Goal: Information Seeking & Learning: Understand process/instructions

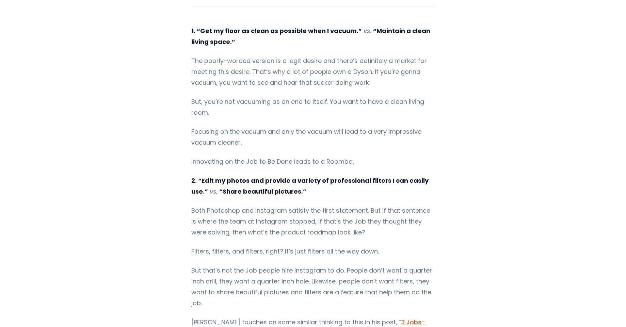
scroll to position [1102, 0]
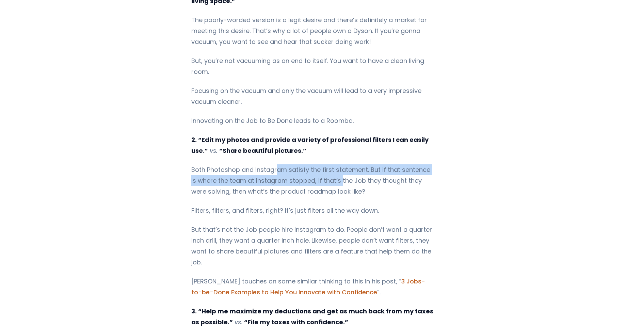
drag, startPoint x: 272, startPoint y: 148, endPoint x: 333, endPoint y: 156, distance: 60.7
click at [333, 164] on p "Both Photoshop and Instagram satisfy the first statement. But if that sentence …" at bounding box center [312, 180] width 243 height 33
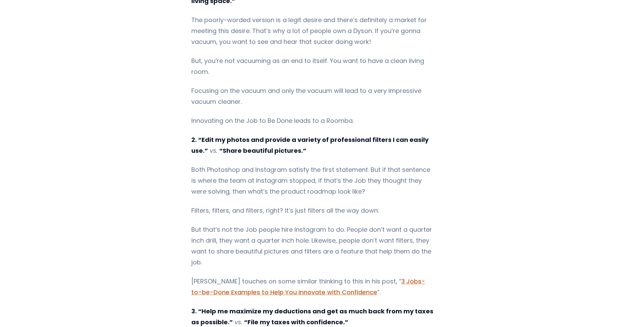
click at [337, 164] on p "Both Photoshop and Instagram satisfy the first statement. But if that sentence …" at bounding box center [312, 180] width 243 height 33
drag, startPoint x: 274, startPoint y: 161, endPoint x: 326, endPoint y: 166, distance: 51.7
click at [325, 166] on p "Both Photoshop and Instagram satisfy the first statement. But if that sentence …" at bounding box center [312, 180] width 243 height 33
drag, startPoint x: 190, startPoint y: 157, endPoint x: 292, endPoint y: 162, distance: 101.8
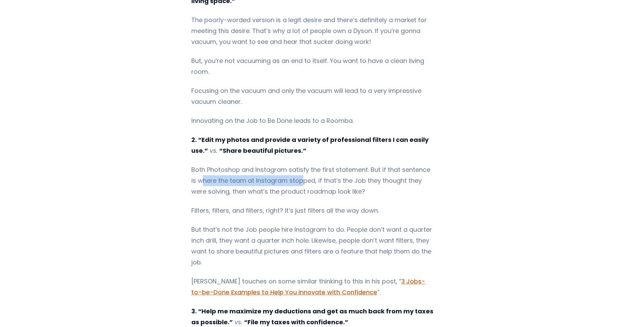
click at [292, 164] on p "Both Photoshop and Instagram satisfy the first statement. But if that sentence …" at bounding box center [312, 180] width 243 height 33
click at [391, 165] on p "Both Photoshop and Instagram satisfy the first statement. But if that sentence …" at bounding box center [312, 180] width 243 height 33
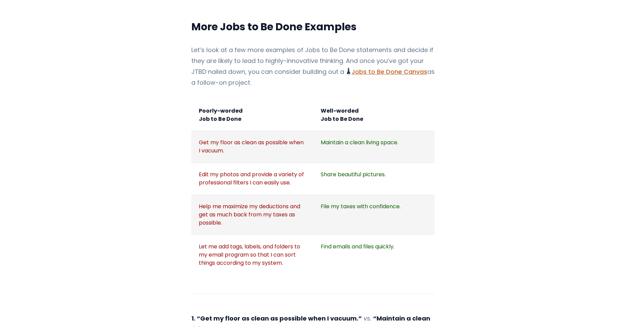
scroll to position [776, 0]
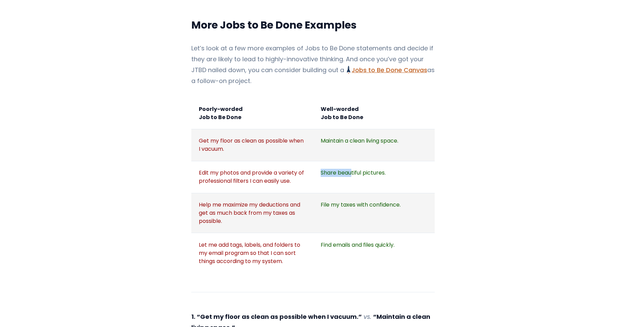
drag, startPoint x: 365, startPoint y: 148, endPoint x: 370, endPoint y: 147, distance: 5.2
click at [398, 161] on td "Share beautiful pictures." at bounding box center [374, 177] width 122 height 32
click at [343, 193] on td "File my taxes with confidence." at bounding box center [374, 213] width 122 height 40
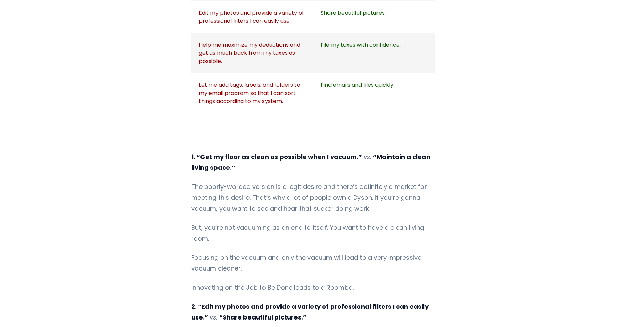
scroll to position [816, 0]
